Goal: Check status: Check status

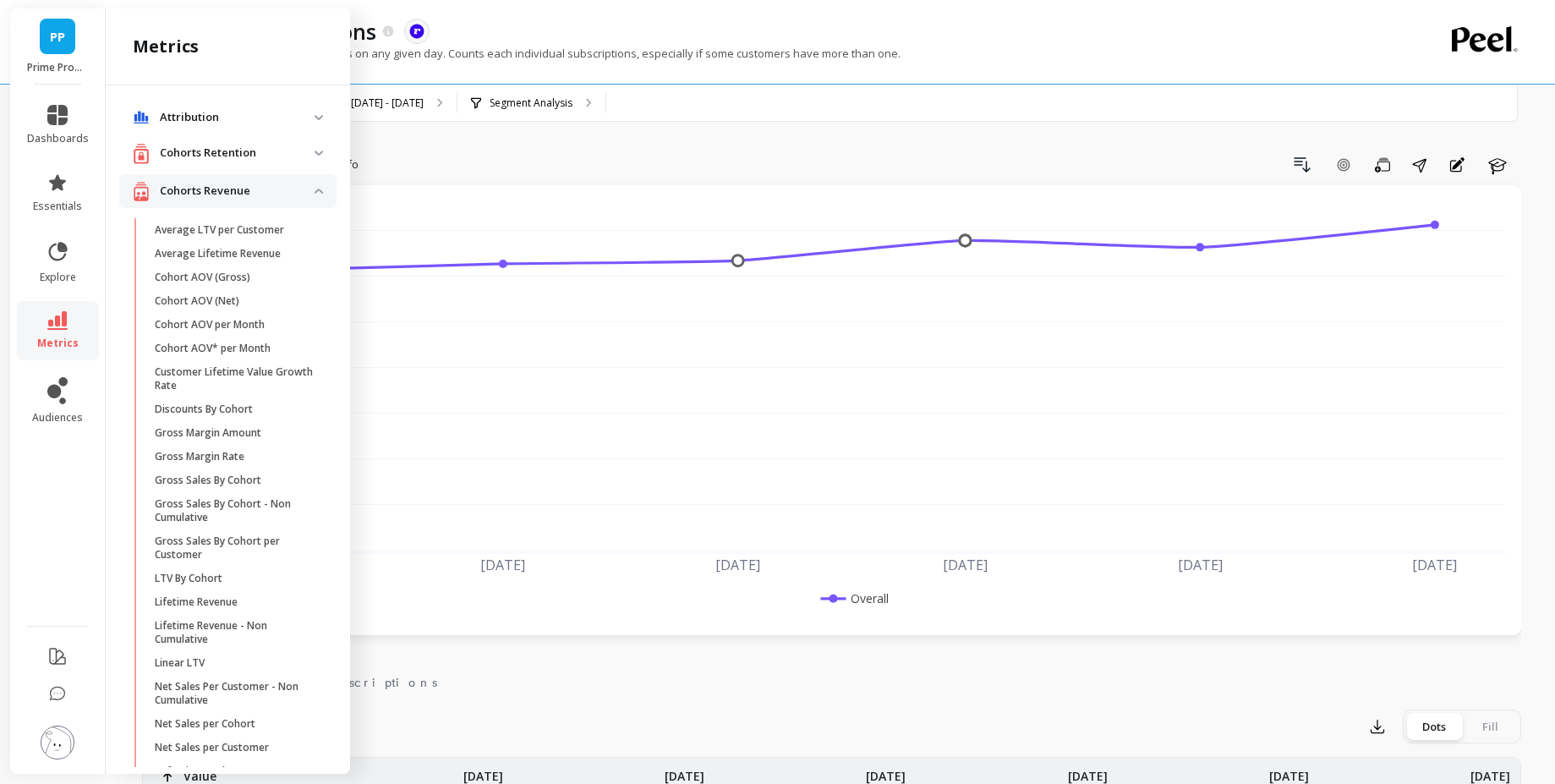
scroll to position [1888, 0]
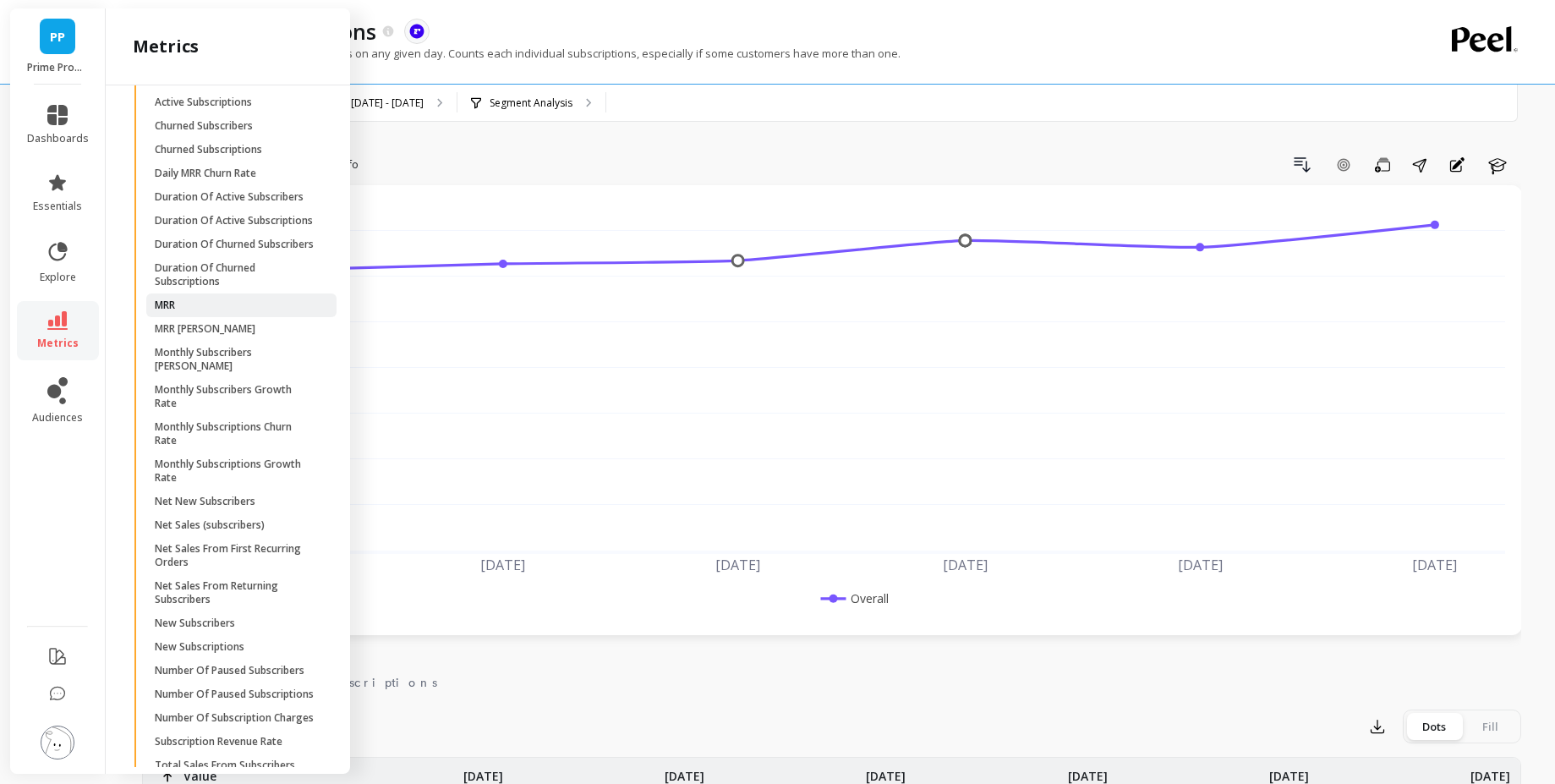
click at [195, 312] on span "MRR" at bounding box center [236, 305] width 162 height 14
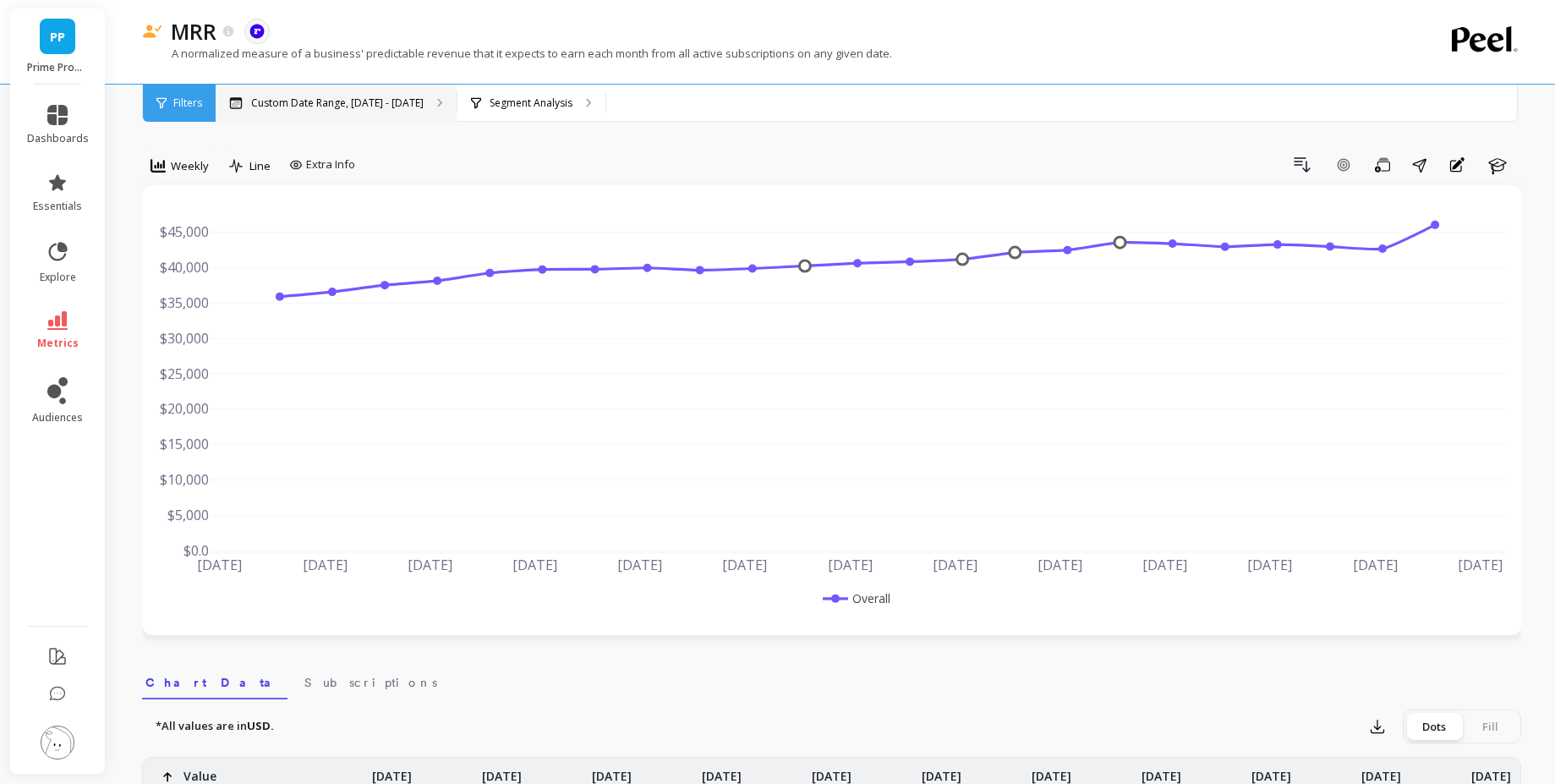
click at [313, 95] on div "Custom Date Range, [DATE] - [DATE]" at bounding box center [336, 103] width 242 height 37
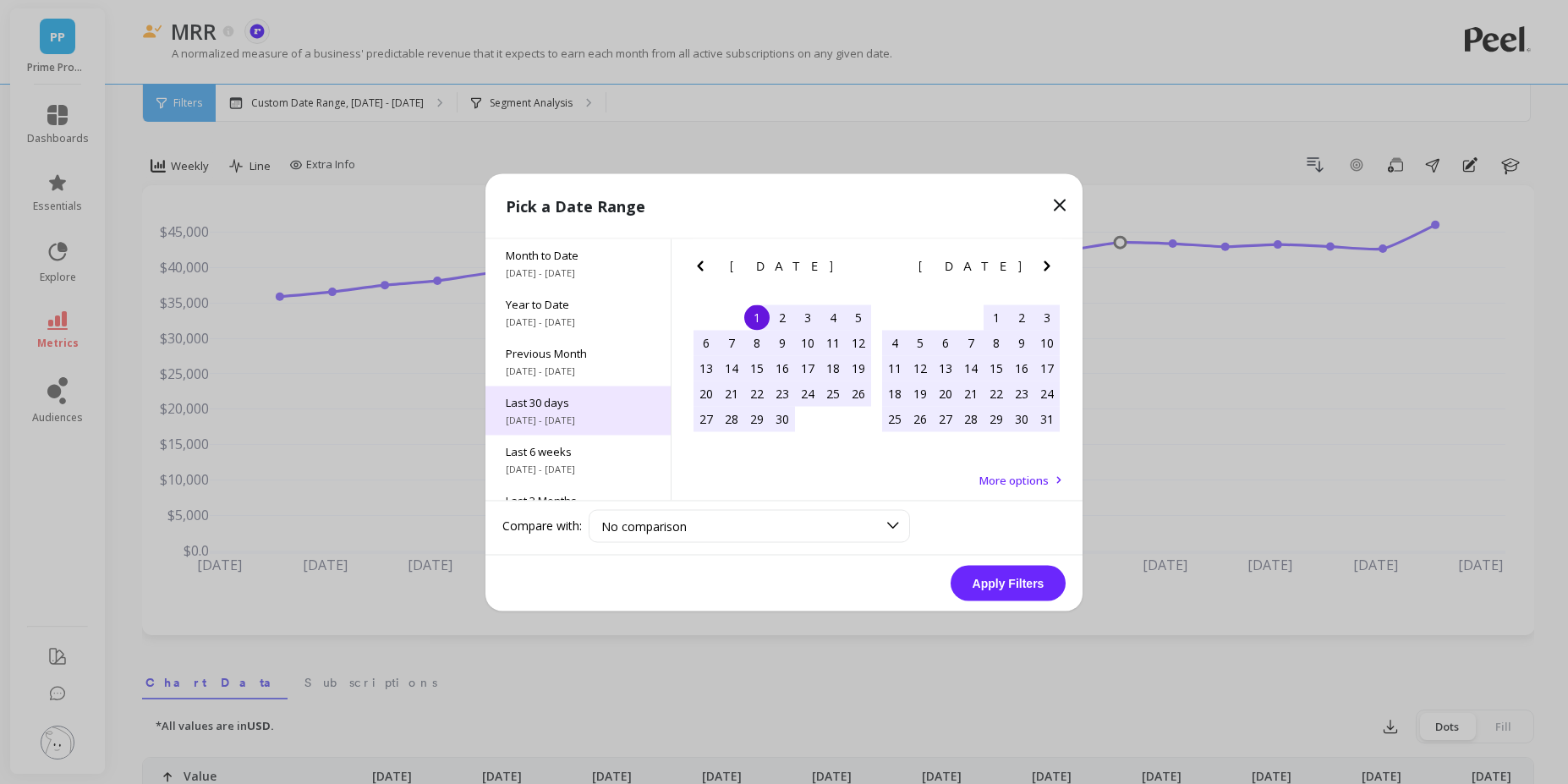
scroll to position [229, 0]
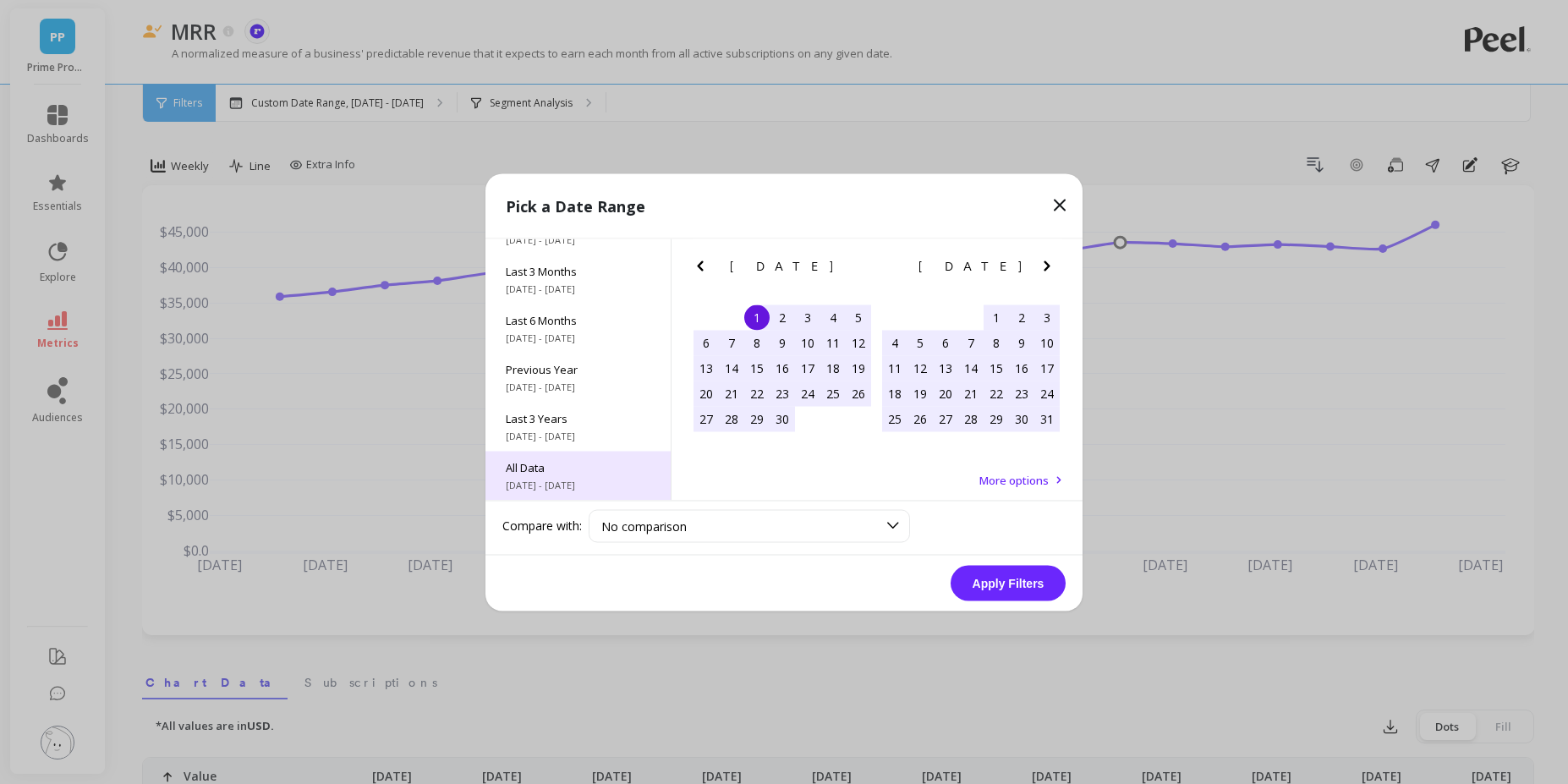
click at [564, 492] on div "All Data [DATE] - [DATE]" at bounding box center [578, 475] width 186 height 49
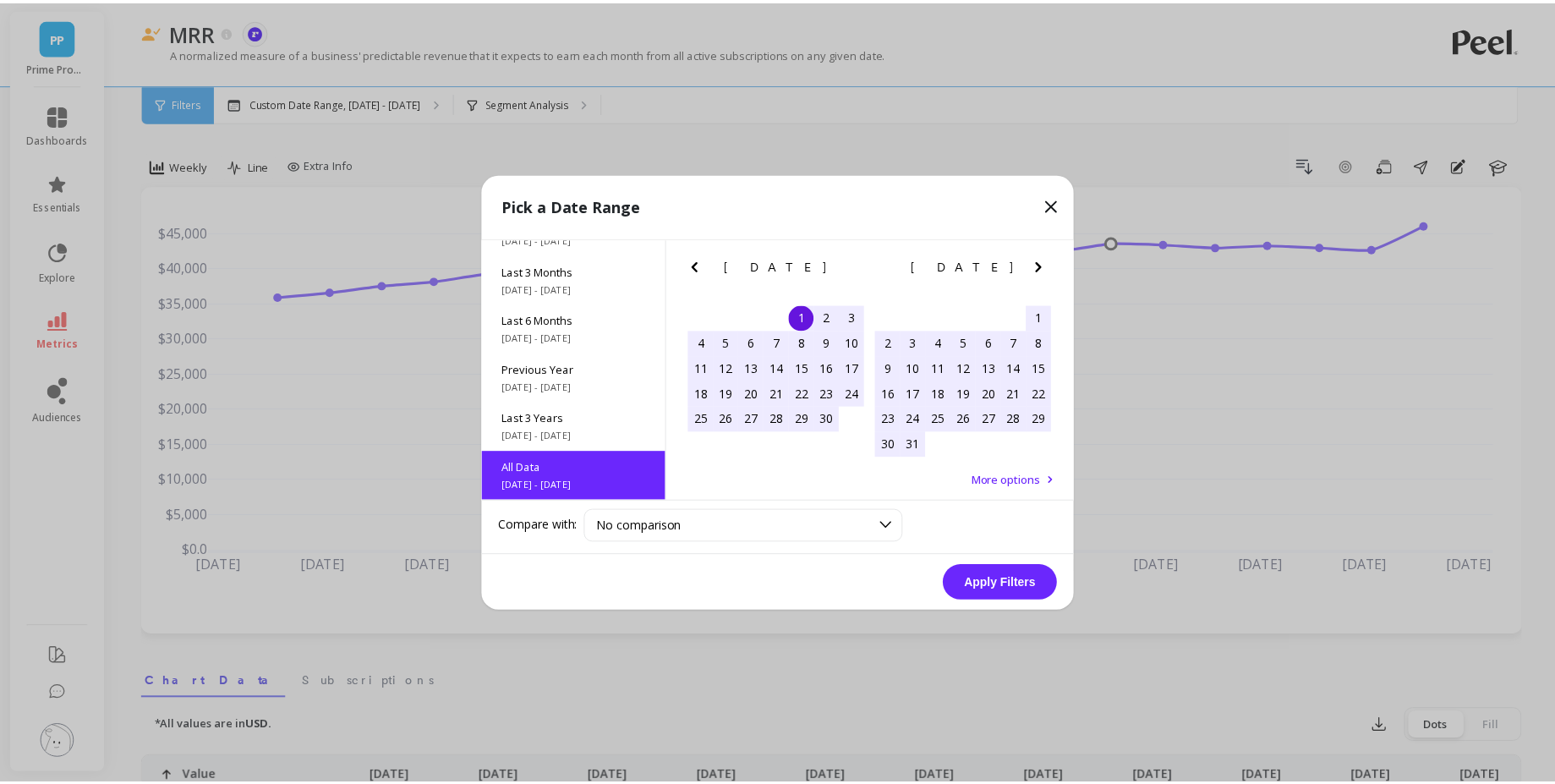
scroll to position [1, 0]
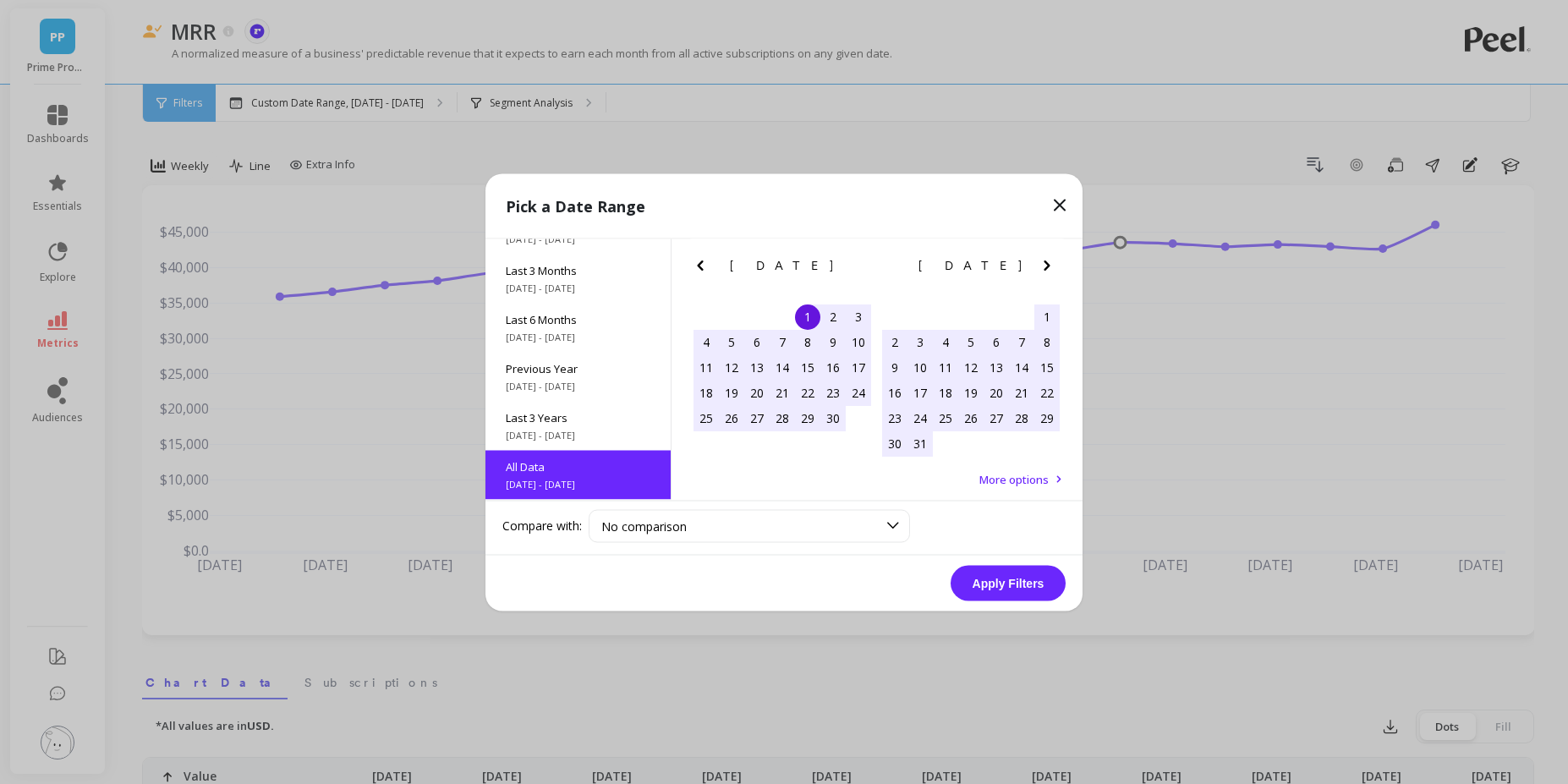
click at [996, 591] on button "Apply Filters" at bounding box center [1007, 583] width 115 height 36
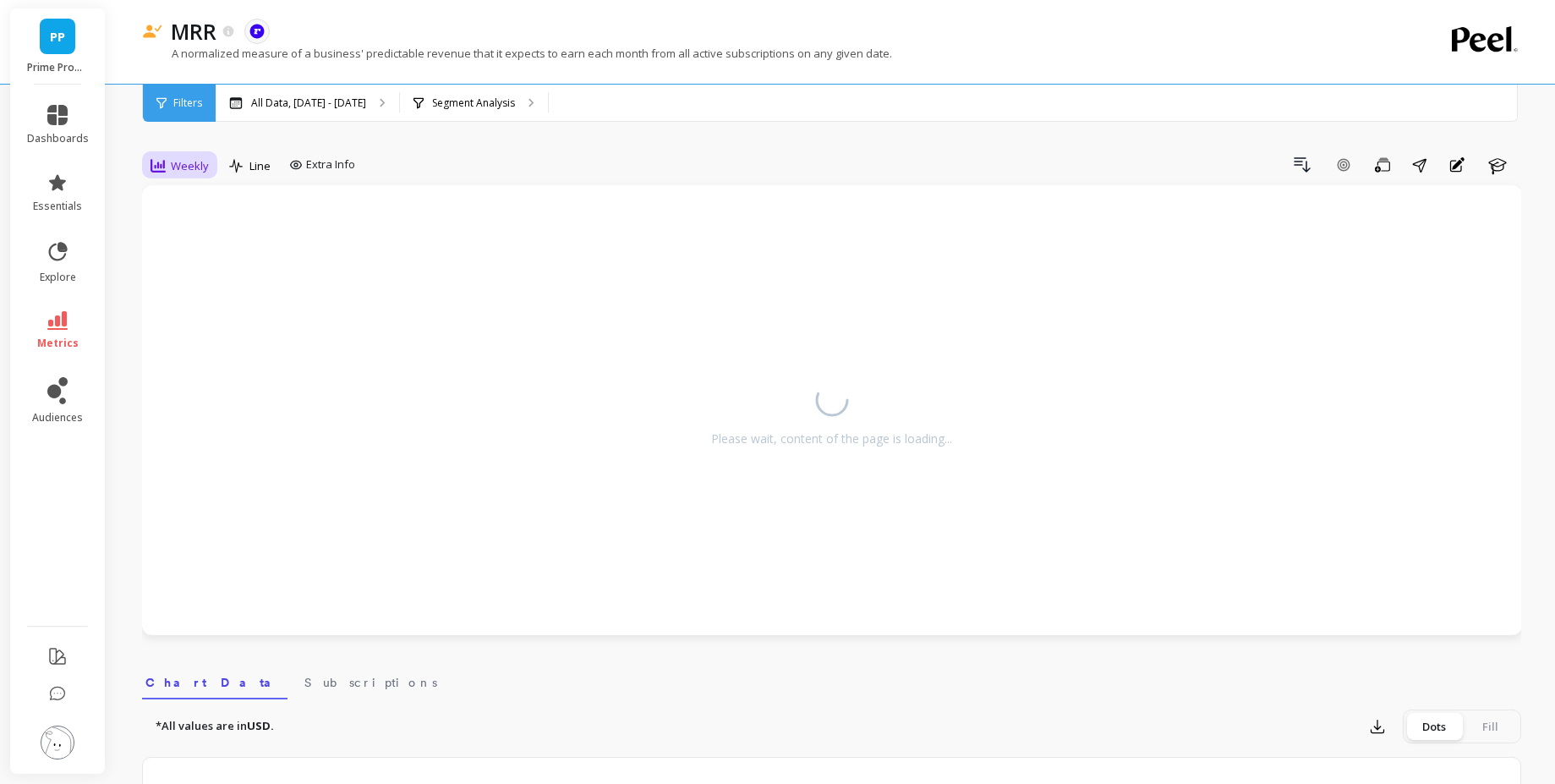
click at [181, 178] on div "Weekly" at bounding box center [180, 166] width 69 height 29
click at [211, 298] on div "Monthly" at bounding box center [205, 300] width 97 height 16
